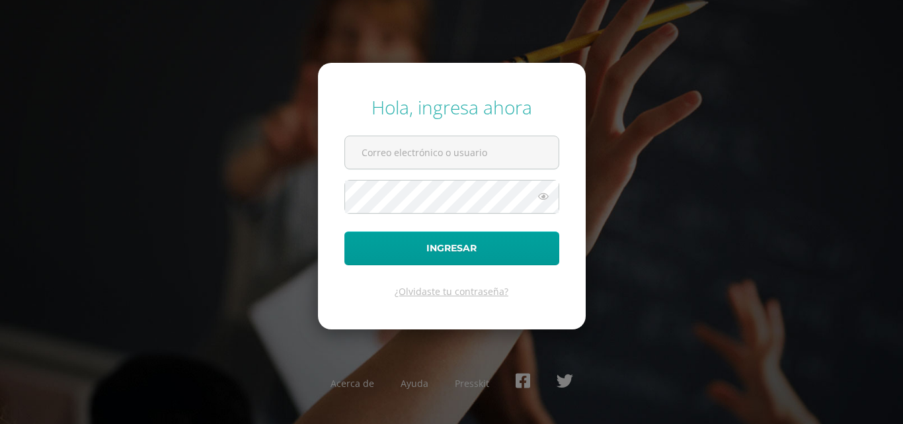
click at [430, 140] on input "text" at bounding box center [452, 152] width 214 height 32
type input "[EMAIL_ADDRESS][DOMAIN_NAME]"
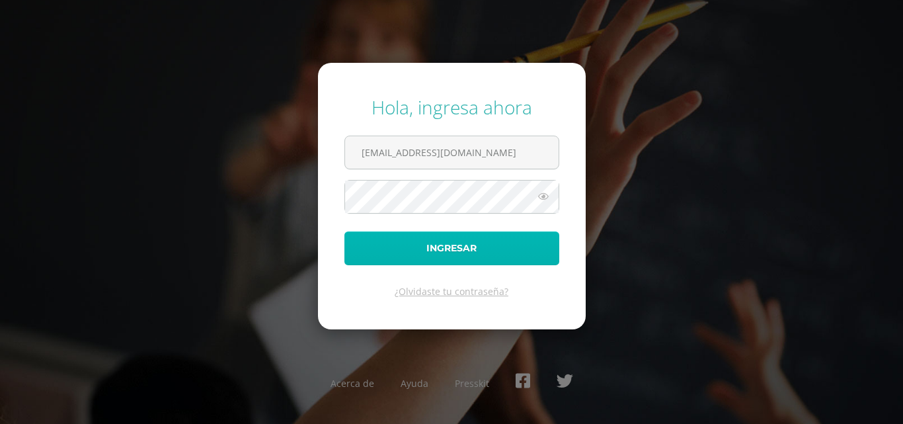
click at [442, 235] on button "Ingresar" at bounding box center [451, 248] width 215 height 34
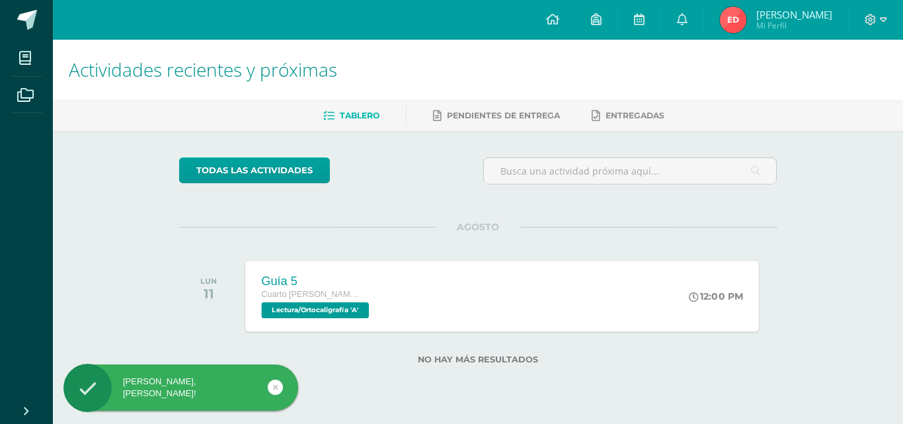
click at [406, 278] on div "Guía 5 Cuarto [PERSON_NAME]. CCLL en Computación Lectura/Ortocaligrafía 'A' 12:…" at bounding box center [502, 296] width 514 height 71
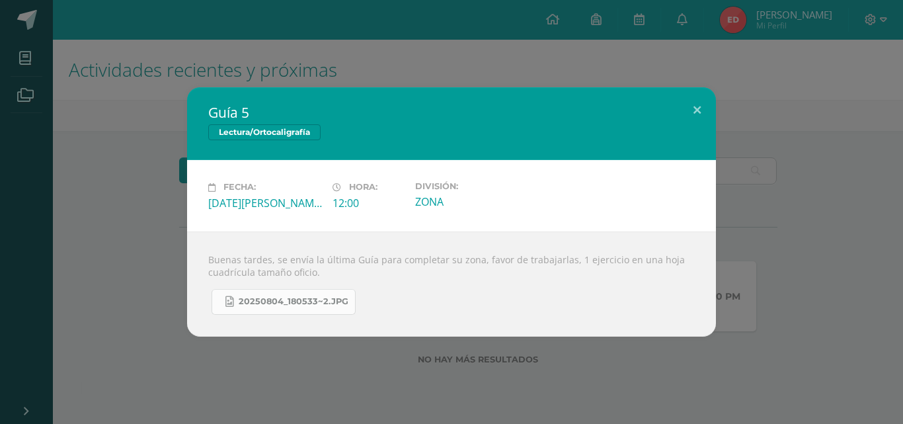
click at [301, 301] on span "20250804_180533~2.jpg" at bounding box center [294, 301] width 110 height 11
